Goal: Information Seeking & Learning: Understand process/instructions

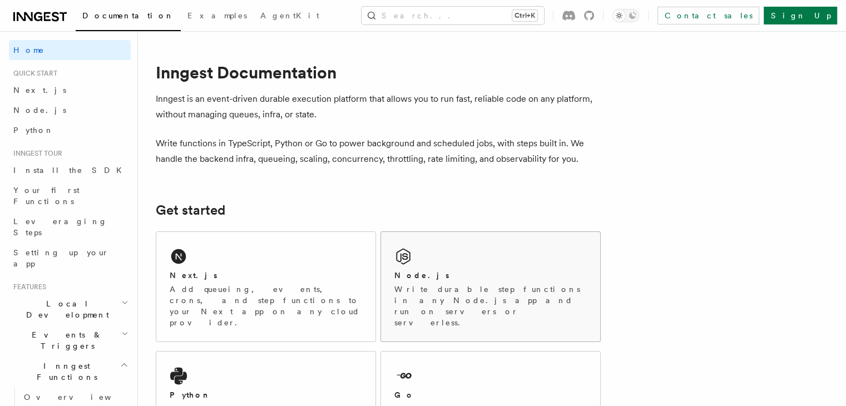
click at [444, 259] on div "Node.js Write durable step functions in any Node.js app and run on servers or s…" at bounding box center [490, 287] width 219 height 110
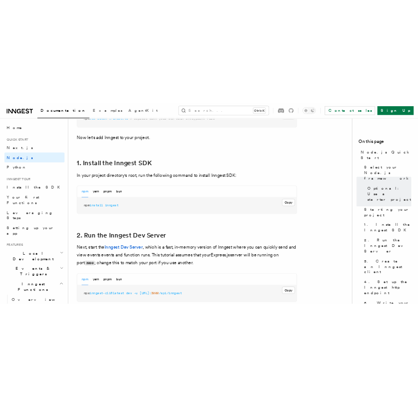
scroll to position [654, 0]
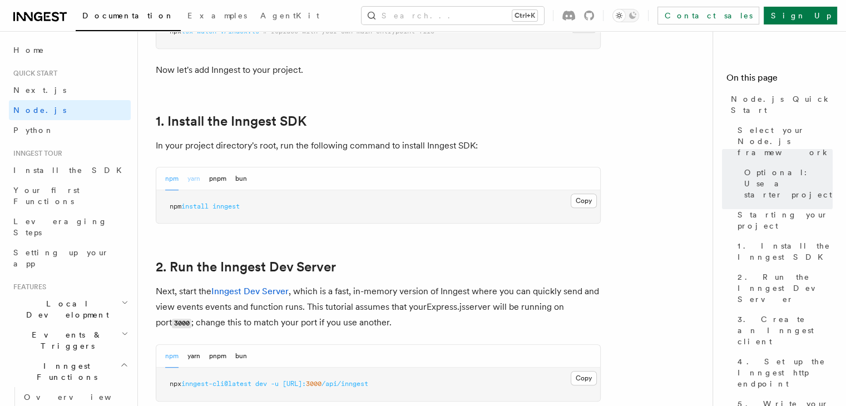
click at [194, 180] on button "yarn" at bounding box center [193, 178] width 13 height 23
click at [579, 200] on button "Copy Copied" at bounding box center [584, 201] width 26 height 14
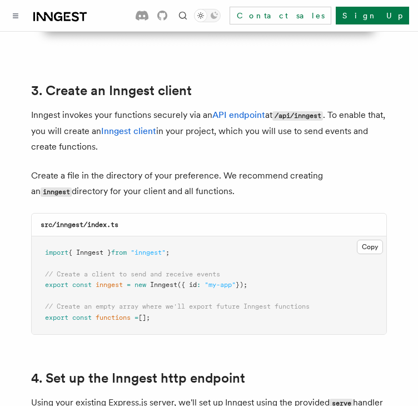
scroll to position [1402, 0]
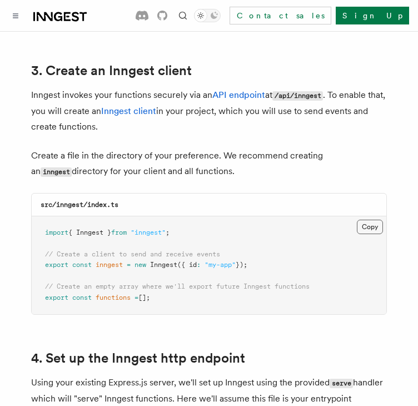
click at [374, 220] on button "Copy Copied" at bounding box center [370, 227] width 26 height 14
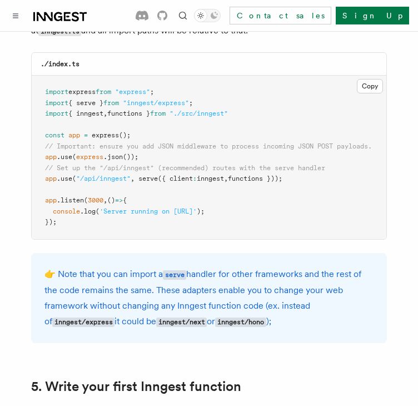
scroll to position [1784, 0]
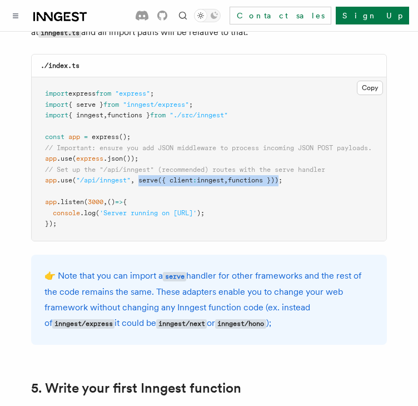
drag, startPoint x: 141, startPoint y: 165, endPoint x: 290, endPoint y: 170, distance: 149.1
click at [283, 176] on span "app .use ( "/api/inngest" , serve ({ client : inngest , functions }));" at bounding box center [164, 180] width 238 height 8
copy span "serve ({ client : inngest , functions })"
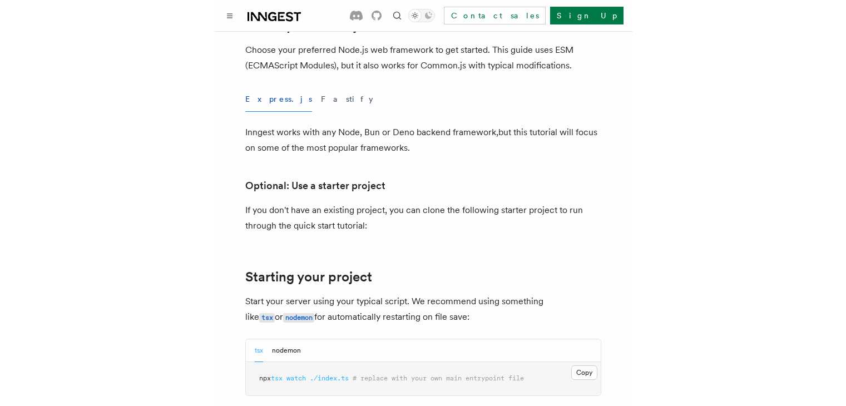
scroll to position [0, 0]
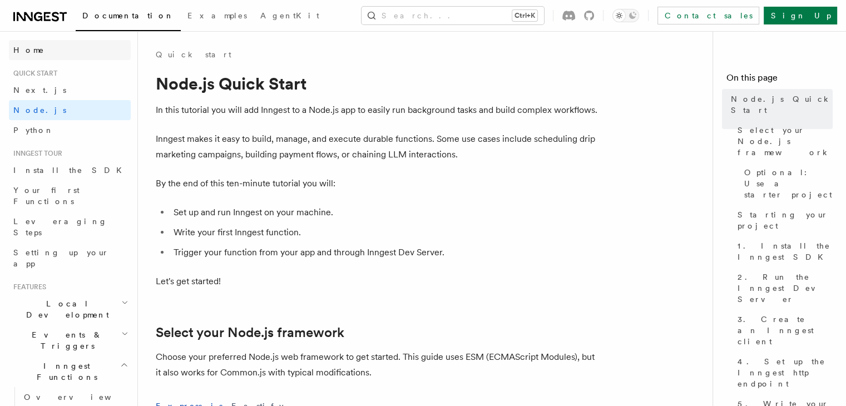
click at [33, 47] on span "Home" at bounding box center [28, 49] width 31 height 11
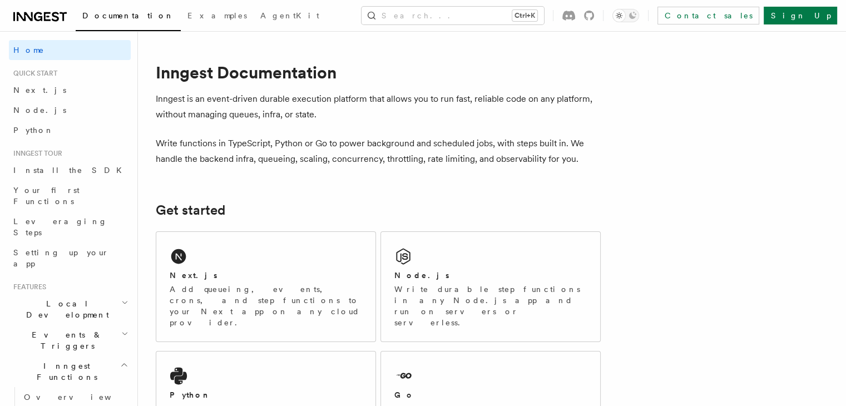
click at [33, 16] on icon at bounding box center [39, 16] width 53 height 13
click at [430, 258] on div "Node.js Write durable step functions in any Node.js app and run on servers or s…" at bounding box center [490, 287] width 219 height 110
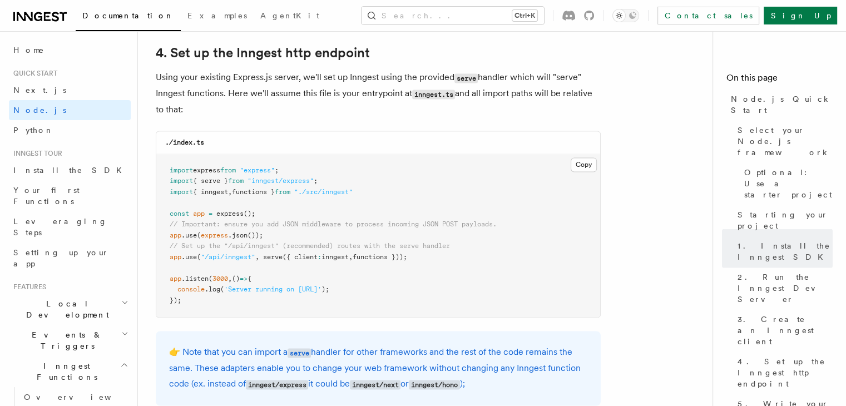
scroll to position [1689, 0]
